Goal: Task Accomplishment & Management: Manage account settings

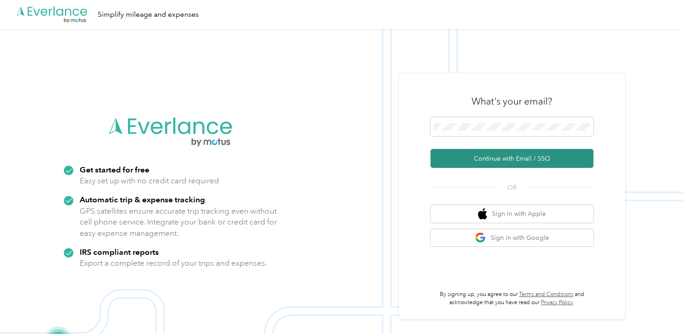
click at [518, 155] on button "Continue with Email / SSO" at bounding box center [511, 158] width 163 height 19
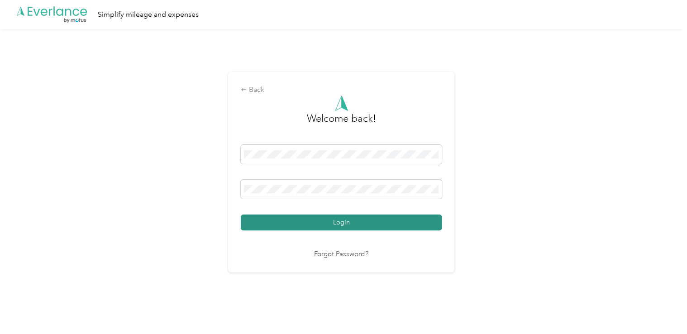
click at [347, 226] on button "Login" at bounding box center [341, 222] width 201 height 16
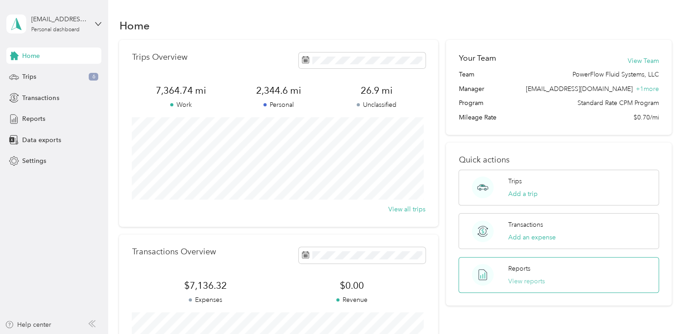
click at [530, 280] on button "View reports" at bounding box center [526, 280] width 37 height 9
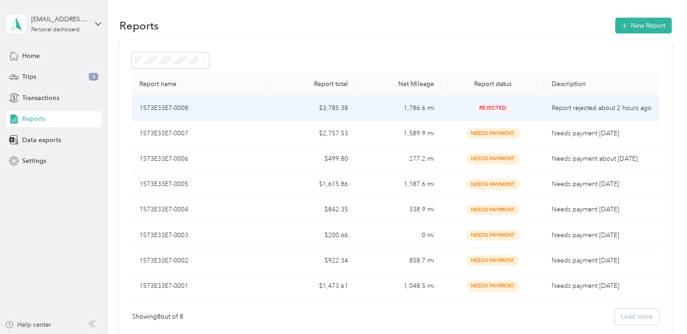
click at [286, 106] on td "$3,785.38" at bounding box center [312, 107] width 86 height 25
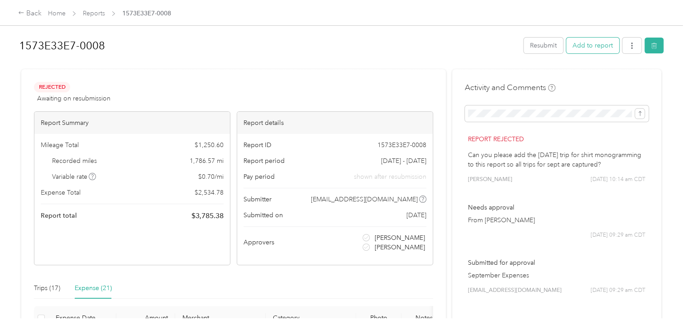
click at [579, 42] on button "Add to report" at bounding box center [592, 46] width 53 height 16
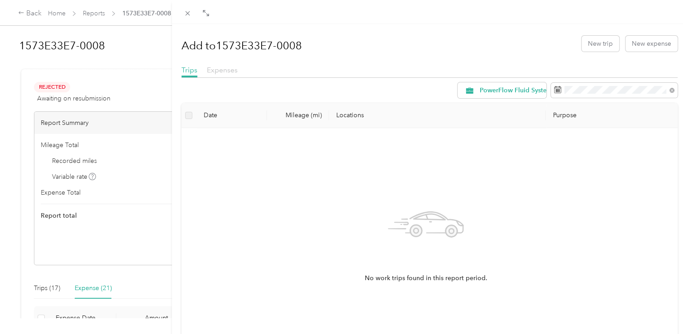
click at [212, 69] on span "Expenses" at bounding box center [222, 70] width 31 height 9
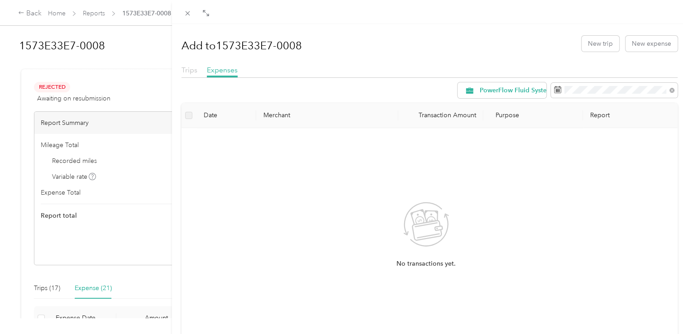
click at [185, 71] on span "Trips" at bounding box center [189, 70] width 16 height 9
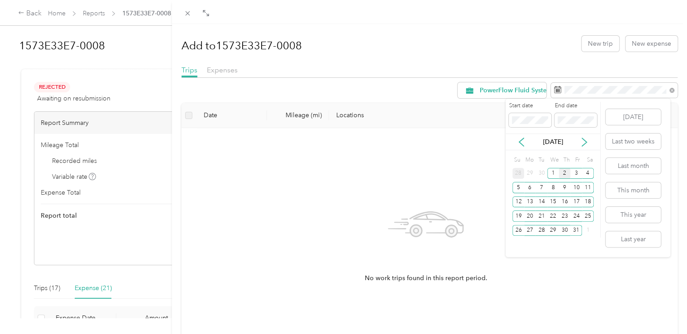
click at [519, 176] on div "28" at bounding box center [518, 173] width 12 height 11
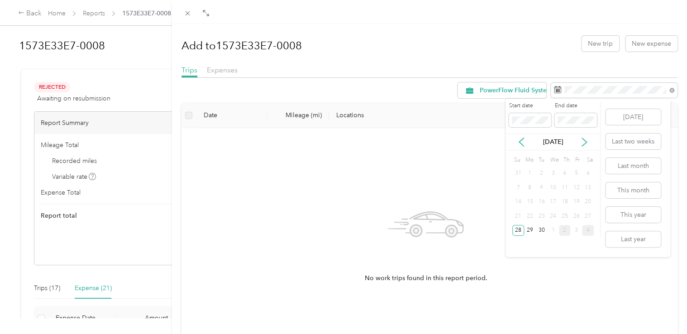
click at [586, 227] on div "4" at bounding box center [588, 230] width 12 height 11
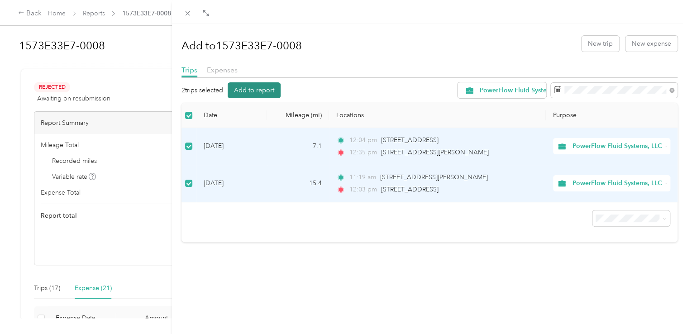
click at [252, 88] on button "Add to report" at bounding box center [254, 90] width 53 height 16
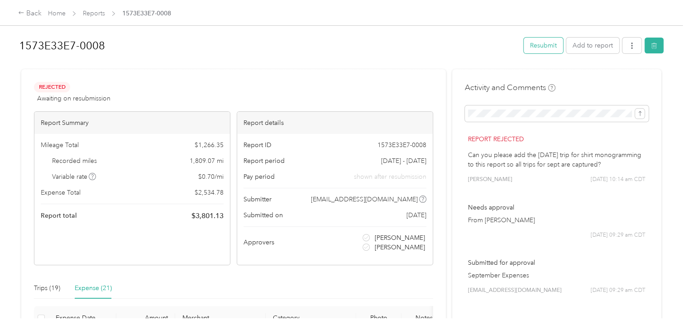
click at [544, 49] on button "Resubmit" at bounding box center [542, 46] width 39 height 16
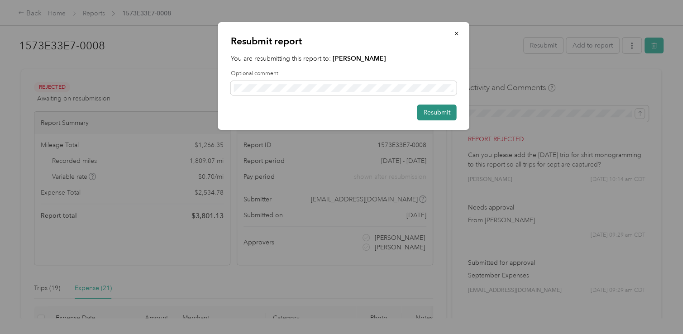
click at [451, 114] on button "Resubmit" at bounding box center [436, 112] width 39 height 16
